Goal: Task Accomplishment & Management: Complete application form

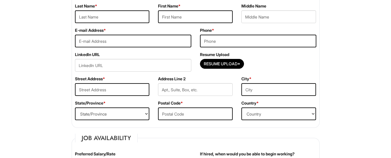
scroll to position [110, 0]
click at [100, 22] on input "text" at bounding box center [112, 16] width 75 height 13
type input "Kimani"
type input "Valerie"
type input "valeriekimani6@gmail.com"
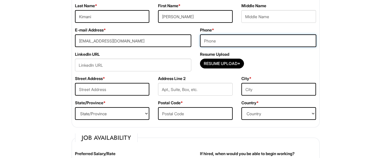
type input "7748040718"
type input "11 Hampton Ct."
type input "Bellingham"
select select "MA"
type input "02019-1877"
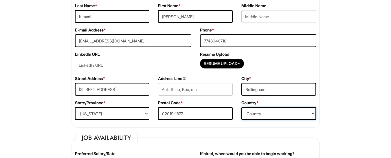
select select "United States of America"
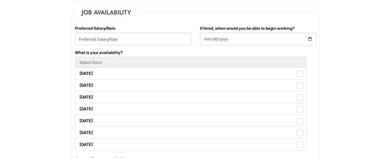
scroll to position [236, 0]
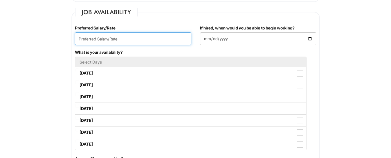
click at [159, 40] on input "text" at bounding box center [133, 38] width 116 height 13
type input "$17.00 per hour"
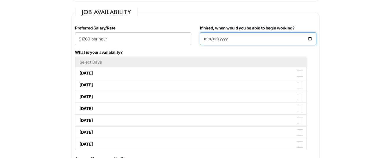
click at [225, 36] on input "If hired, when would you be able to begin working?" at bounding box center [258, 38] width 116 height 13
click at [205, 38] on input "If hired, when would you be able to begin working?" at bounding box center [258, 38] width 116 height 13
type input "2026-08-18"
type input "2025-08-18"
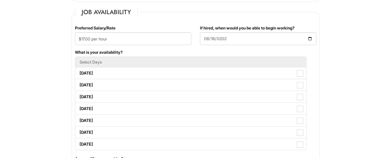
click at [224, 52] on div "What is your availability? Select Days Monday Tuesday Wednesday Thursday Friday…" at bounding box center [196, 102] width 250 height 107
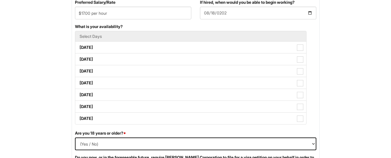
scroll to position [262, 0]
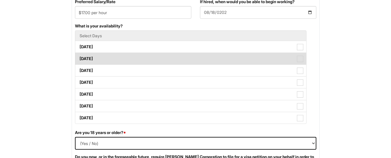
click at [205, 58] on label "Tuesday" at bounding box center [190, 59] width 231 height 12
click at [79, 58] on Available_Tuesday "Tuesday" at bounding box center [77, 56] width 4 height 4
checkbox Available_Tuesday "true"
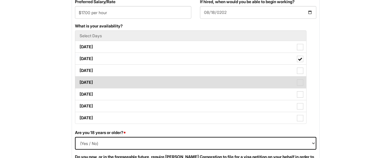
click at [266, 83] on label "Thursday" at bounding box center [190, 83] width 231 height 12
click at [79, 82] on Available_Thursday "Thursday" at bounding box center [77, 80] width 4 height 4
checkbox Available_Thursday "true"
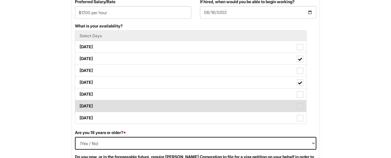
click at [287, 104] on label "Saturday" at bounding box center [190, 106] width 231 height 12
click at [79, 104] on Available_Saturday "Saturday" at bounding box center [77, 104] width 4 height 4
checkbox Available_Saturday "true"
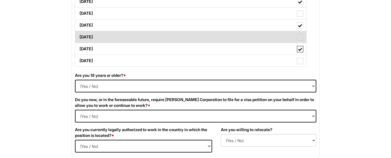
scroll to position [320, 0]
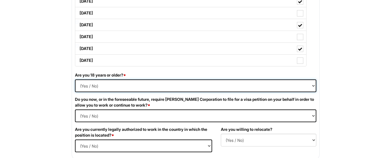
click at [249, 87] on select "(Yes / No) Yes No" at bounding box center [195, 86] width 241 height 13
select select "Yes"
click at [75, 80] on select "(Yes / No) Yes No" at bounding box center [195, 86] width 241 height 13
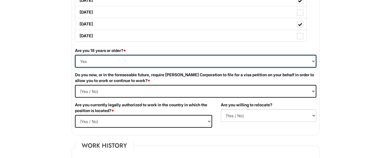
scroll to position [344, 0]
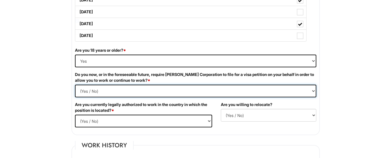
click at [200, 88] on Required "(Yes / No) Yes No" at bounding box center [195, 91] width 241 height 13
select Required "No"
click at [75, 85] on Required "(Yes / No) Yes No" at bounding box center [195, 91] width 241 height 13
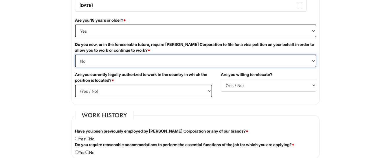
scroll to position [375, 0]
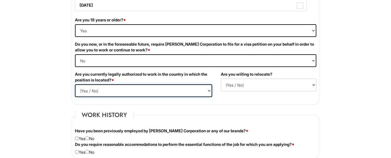
click at [185, 91] on select "(Yes / No) Yes No" at bounding box center [143, 90] width 137 height 13
select select "Yes"
click at [75, 84] on select "(Yes / No) Yes No" at bounding box center [143, 90] width 137 height 13
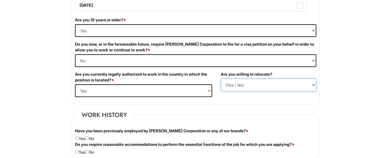
click at [241, 84] on select "(Yes / No) No Yes" at bounding box center [268, 85] width 95 height 13
select select "N"
click at [221, 79] on select "(Yes / No) No Yes" at bounding box center [268, 85] width 95 height 13
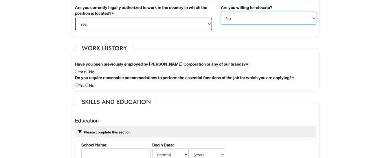
scroll to position [442, 0]
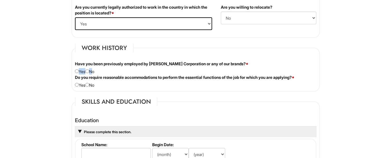
drag, startPoint x: 92, startPoint y: 73, endPoint x: 88, endPoint y: 69, distance: 6.1
click at [88, 69] on div "Have you been previously employed by Giorgio Armani Corporation or any of our b…" at bounding box center [196, 68] width 250 height 14
click at [89, 71] on input "radio" at bounding box center [87, 71] width 4 height 4
radio input "true"
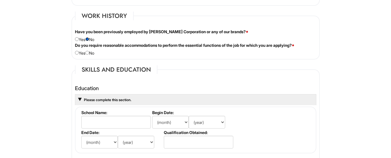
scroll to position [474, 0]
click at [89, 51] on input "radio" at bounding box center [87, 53] width 4 height 4
radio input "true"
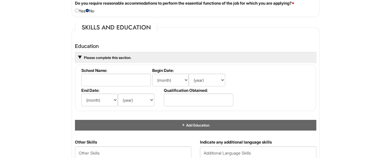
scroll to position [517, 0]
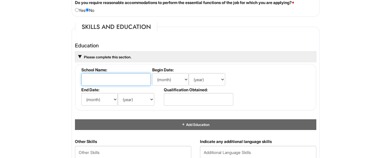
click at [126, 76] on input "text" at bounding box center [115, 79] width 69 height 13
type input "Bellingham High School"
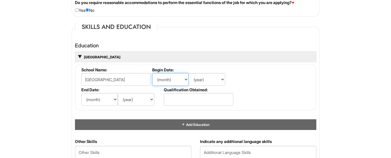
click at [173, 73] on select "(month) Jan Feb Mar Apr May Jun Jul Aug Sep Oct Nov Dec" at bounding box center [170, 79] width 36 height 13
select select "9"
click at [152, 73] on select "(month) Jan Feb Mar Apr May Jun Jul Aug Sep Oct Nov Dec" at bounding box center [170, 79] width 36 height 13
click at [199, 80] on select "(year) 2029 2028 2027 2026 2025 2024 2023 2022 2021 2020 2019 2018 2017 2016 20…" at bounding box center [207, 79] width 36 height 13
select select "2020"
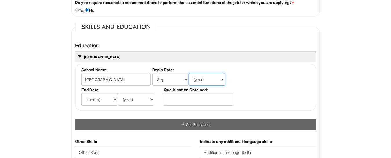
click at [189, 73] on select "(year) 2029 2028 2027 2026 2025 2024 2023 2022 2021 2020 2019 2018 2017 2016 20…" at bounding box center [207, 79] width 36 height 13
click at [98, 102] on select "(month) Jan Feb Mar Apr May Jun Jul Aug Sep Oct Nov Dec" at bounding box center [99, 99] width 36 height 13
select select "6"
click at [81, 93] on select "(month) Jan Feb Mar Apr May Jun Jul Aug Sep Oct Nov Dec" at bounding box center [99, 99] width 36 height 13
click at [131, 99] on select "(year) 2029 2028 2027 2026 2025 2024 2023 2022 2021 2020 2019 2018 2017 2016 20…" at bounding box center [136, 99] width 36 height 13
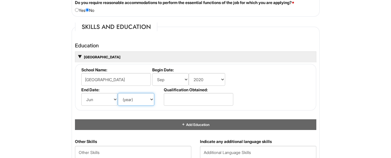
select select "2025"
click at [118, 93] on select "(year) 2029 2028 2027 2026 2025 2024 2023 2022 2021 2020 2019 2018 2017 2016 20…" at bounding box center [136, 99] width 36 height 13
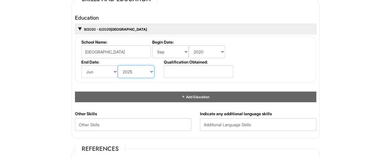
scroll to position [550, 0]
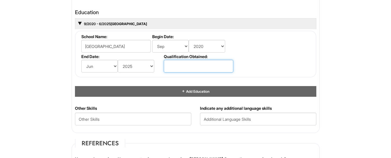
click at [171, 61] on input "text" at bounding box center [198, 66] width 69 height 13
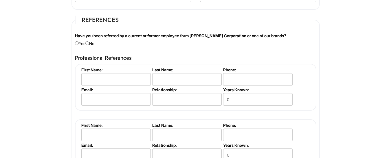
scroll to position [674, 0]
type input "Diploma"
click at [89, 41] on input "radio" at bounding box center [87, 43] width 4 height 4
radio input "true"
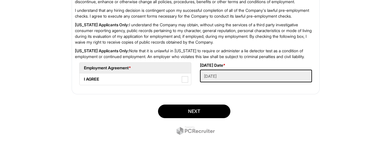
scroll to position [988, 0]
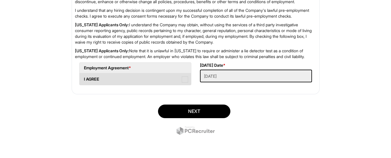
click at [187, 83] on span at bounding box center [185, 79] width 6 height 6
click at [83, 78] on AGREE "I AGREE" at bounding box center [82, 77] width 4 height 4
checkbox AGREE "true"
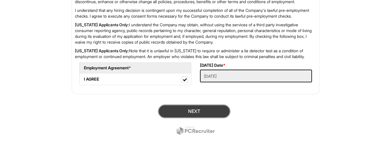
click at [199, 113] on button "Next" at bounding box center [194, 112] width 72 height 14
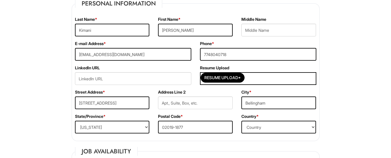
scroll to position [108, 0]
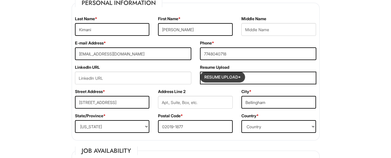
click at [229, 75] on input "Resume Upload*" at bounding box center [222, 77] width 43 height 9
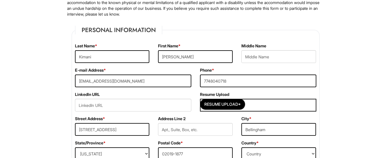
scroll to position [106, 0]
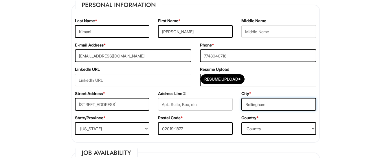
click at [272, 104] on input "Bellingham" at bounding box center [278, 104] width 75 height 13
type input "Bellingham"
click at [240, 57] on input "7748040718" at bounding box center [258, 55] width 116 height 13
type input "7748040718"
click at [186, 27] on input "Valerie" at bounding box center [195, 31] width 75 height 13
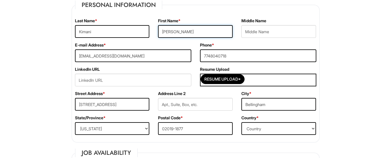
type input "Valerie"
click at [110, 33] on input "Kimani" at bounding box center [112, 31] width 75 height 13
type input "Kimani"
click at [169, 56] on input "valeriekimani6@gmail.com" at bounding box center [133, 55] width 116 height 13
click at [119, 102] on input "11 Hampton Ct." at bounding box center [112, 104] width 75 height 13
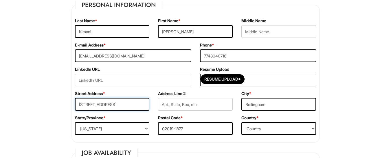
type input "11 Hampton Ct."
click at [96, 128] on select "State/Province ALABAMA ALASKA ARIZONA ARKANSAS CALIFORNIA COLORADO CONNECTICUT …" at bounding box center [112, 128] width 75 height 13
click at [75, 122] on select "State/Province ALABAMA ALASKA ARIZONA ARKANSAS CALIFORNIA COLORADO CONNECTICUT …" at bounding box center [112, 128] width 75 height 13
click at [145, 127] on select "State/Province ALABAMA ALASKA ARIZONA ARKANSAS CALIFORNIA COLORADO CONNECTICUT …" at bounding box center [112, 128] width 75 height 13
click at [177, 127] on input "02019-1877" at bounding box center [195, 128] width 75 height 13
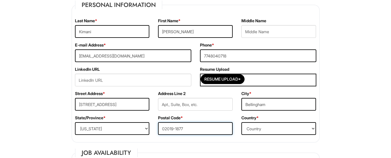
click at [208, 129] on input "02019-1877" at bounding box center [195, 128] width 75 height 13
type input "02019-1877"
click at [290, 129] on select "Country Afghanistan Albania Algeria American Samoa Andorra Angola Anguilla Anta…" at bounding box center [278, 128] width 75 height 13
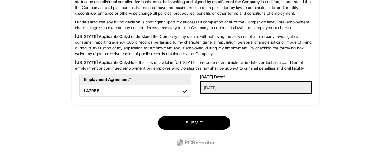
scroll to position [991, 0]
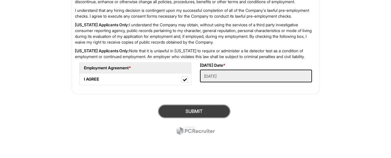
click at [208, 118] on button "SUBMIT" at bounding box center [194, 112] width 72 height 14
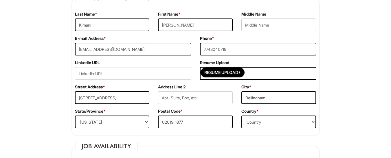
scroll to position [114, 0]
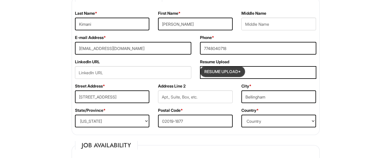
click at [224, 70] on input "Resume Upload*" at bounding box center [222, 71] width 43 height 9
type input "C:\fakepath\Valerie Kimani - Resume (1).pdf"
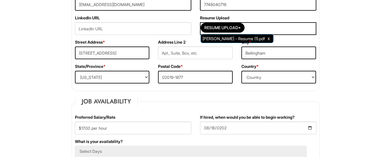
click at [229, 90] on fieldset "Personal Information Last Name * Kimani First Name * Valerie Middle Name E-mail…" at bounding box center [195, 20] width 248 height 142
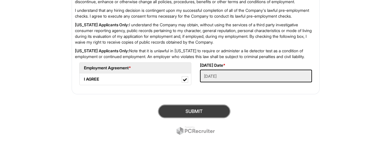
click at [202, 115] on button "SUBMIT" at bounding box center [194, 112] width 72 height 14
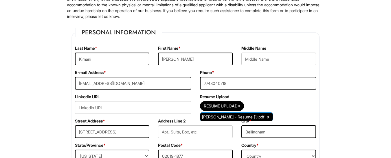
scroll to position [79, 0]
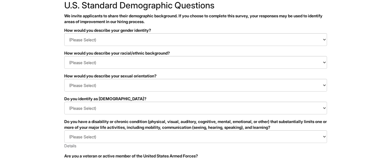
scroll to position [36, 0]
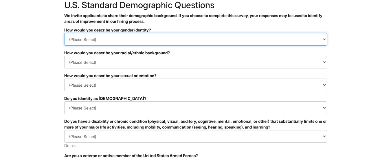
click at [169, 38] on select "(Please Select) Man Woman [DEMOGRAPHIC_DATA] I prefer to self-describe I don't …" at bounding box center [195, 39] width 263 height 13
select select "Woman"
click at [64, 33] on select "(Please Select) Man Woman [DEMOGRAPHIC_DATA] I prefer to self-describe I don't …" at bounding box center [195, 39] width 263 height 13
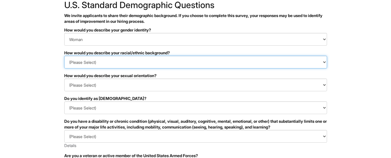
click at [161, 67] on select "(Please Select) [DEMOGRAPHIC_DATA] or of [DEMOGRAPHIC_DATA] descent [DEMOGRAPHI…" at bounding box center [195, 62] width 263 height 13
select select "Black or of [DEMOGRAPHIC_DATA] descent"
click at [64, 56] on select "(Please Select) [DEMOGRAPHIC_DATA] or of [DEMOGRAPHIC_DATA] descent [DEMOGRAPHI…" at bounding box center [195, 62] width 263 height 13
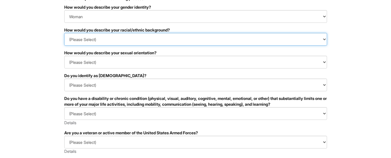
scroll to position [59, 0]
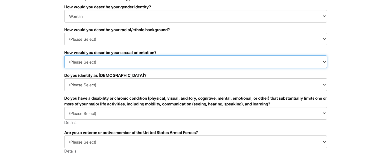
click at [138, 60] on select "(Please Select) [DEMOGRAPHIC_DATA] [DEMOGRAPHIC_DATA] and/or [DEMOGRAPHIC_DATA]…" at bounding box center [195, 62] width 263 height 13
click at [219, 62] on select "(Please Select) [DEMOGRAPHIC_DATA] [DEMOGRAPHIC_DATA] and/or [DEMOGRAPHIC_DATA]…" at bounding box center [195, 62] width 263 height 13
select select "[DEMOGRAPHIC_DATA]"
click at [64, 56] on select "(Please Select) [DEMOGRAPHIC_DATA] [DEMOGRAPHIC_DATA] and/or [DEMOGRAPHIC_DATA]…" at bounding box center [195, 62] width 263 height 13
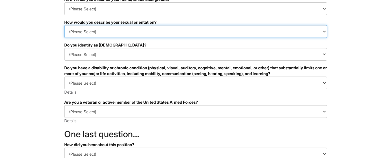
scroll to position [91, 0]
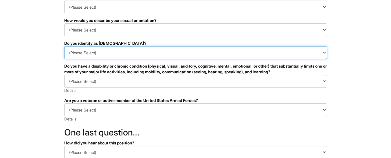
click at [173, 56] on select "(Please Select) Yes No I prefer to self-describe I don't wish to answer" at bounding box center [195, 52] width 263 height 13
select select "No"
click at [64, 46] on select "(Please Select) Yes No I prefer to self-describe I don't wish to answer" at bounding box center [195, 52] width 263 height 13
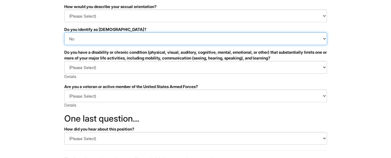
scroll to position [106, 0]
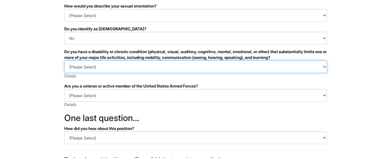
click at [156, 67] on select "(Please Select) YES, I HAVE A DISABILITY (or previously had a disability) NO, I…" at bounding box center [195, 66] width 263 height 13
select select "NO, I DON'T HAVE A DISABILITY"
click at [64, 60] on select "(Please Select) YES, I HAVE A DISABILITY (or previously had a disability) NO, I…" at bounding box center [195, 66] width 263 height 13
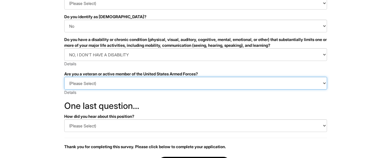
click at [106, 82] on select "(Please Select) I IDENTIFY AS ONE OR MORE OF THE CLASSIFICATIONS OF PROTECTED V…" at bounding box center [195, 83] width 263 height 13
select select "I AM NOT A PROTECTED VETERAN"
click at [64, 77] on select "(Please Select) I IDENTIFY AS ONE OR MORE OF THE CLASSIFICATIONS OF PROTECTED V…" at bounding box center [195, 83] width 263 height 13
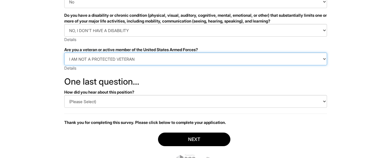
scroll to position [143, 0]
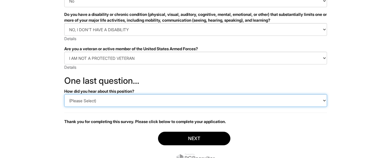
click at [110, 101] on select "(Please Select) CareerBuilder Indeed LinkedIn Monster Referral Other" at bounding box center [195, 100] width 263 height 13
click at [64, 94] on select "(Please Select) CareerBuilder Indeed LinkedIn Monster Referral Other" at bounding box center [195, 100] width 263 height 13
click at [121, 98] on select "(Please Select) CareerBuilder Indeed LinkedIn Monster Referral Other" at bounding box center [195, 100] width 263 height 13
select select "Other"
click at [64, 94] on select "(Please Select) CareerBuilder Indeed LinkedIn Monster Referral Other" at bounding box center [195, 100] width 263 height 13
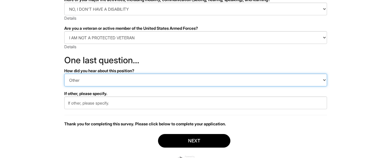
scroll to position [165, 0]
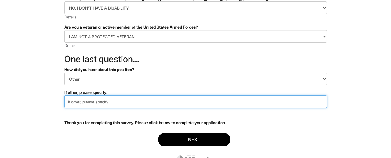
click at [97, 102] on input "text" at bounding box center [195, 101] width 263 height 13
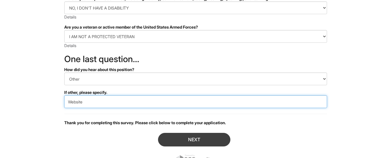
type input "Website"
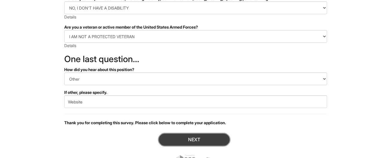
click at [217, 138] on button "Next" at bounding box center [194, 140] width 72 height 14
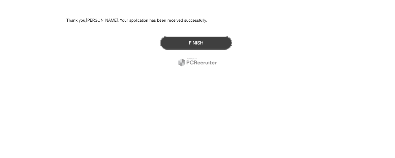
click at [192, 40] on button "Finish" at bounding box center [196, 43] width 72 height 14
